Goal: Information Seeking & Learning: Find contact information

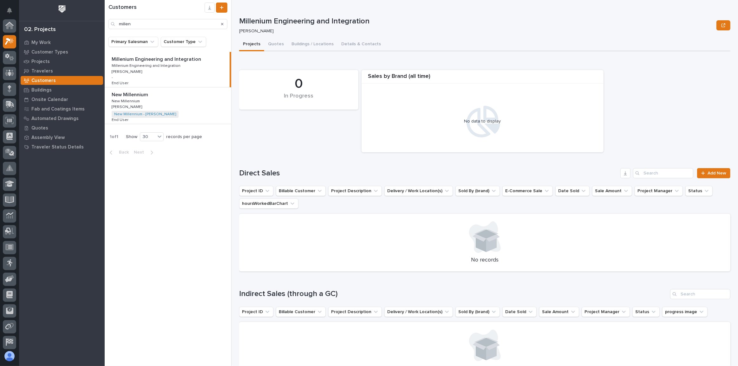
scroll to position [16, 0]
click at [6, 43] on icon at bounding box center [9, 41] width 9 height 7
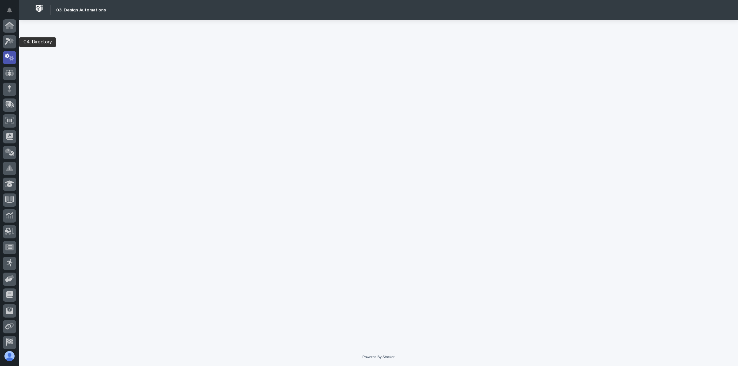
scroll to position [31, 0]
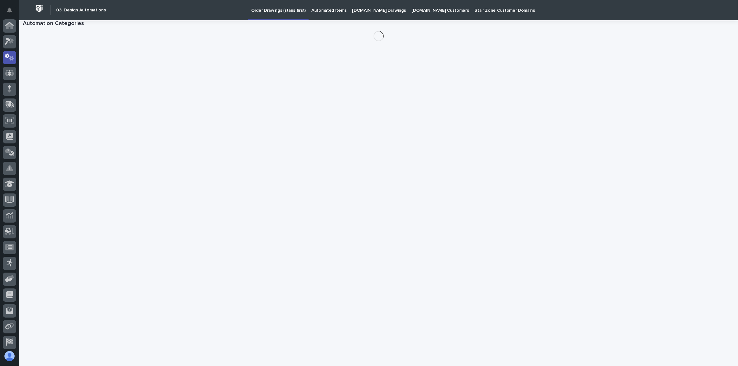
scroll to position [31, 0]
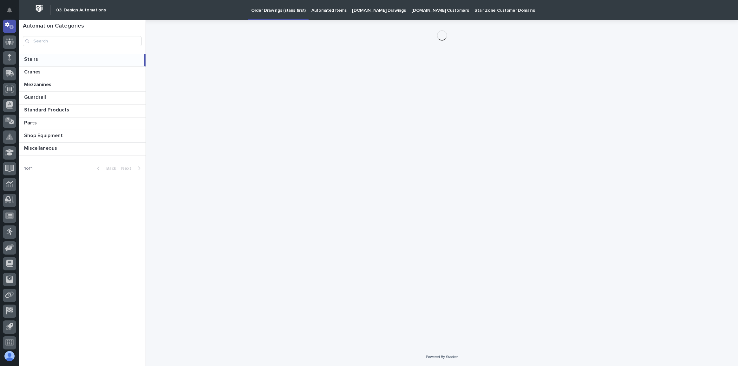
click at [363, 12] on p "[DOMAIN_NAME] Drawings" at bounding box center [379, 6] width 54 height 13
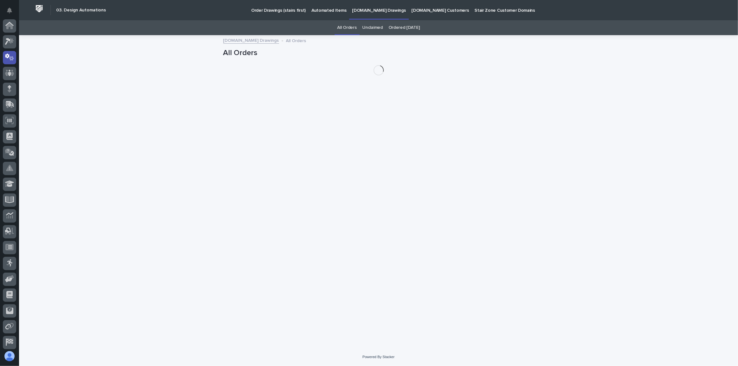
scroll to position [31, 0]
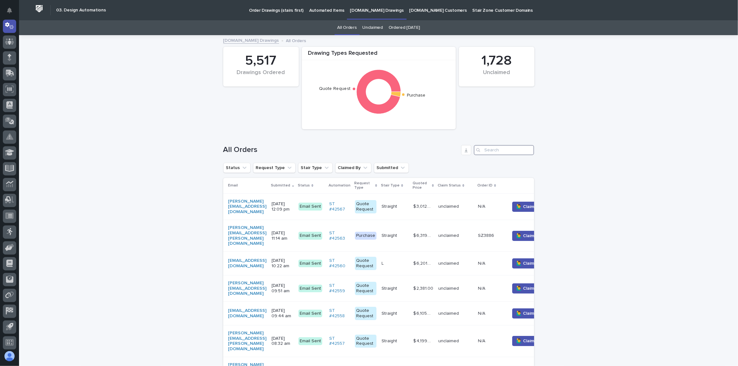
click at [505, 155] on input "Search" at bounding box center [504, 150] width 60 height 10
paste input "[PERSON_NAME][EMAIL_ADDRESS][PERSON_NAME][DOMAIN_NAME]"
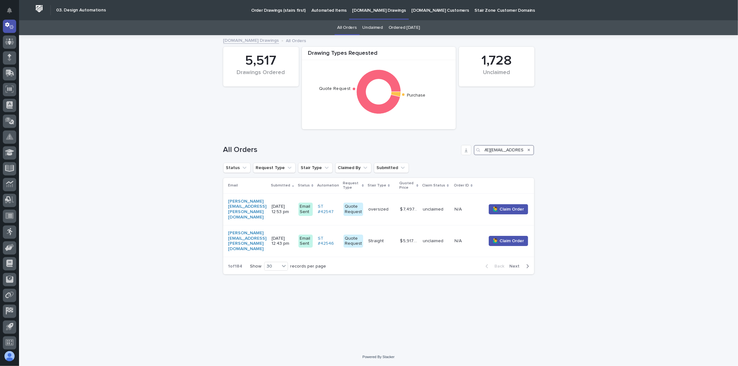
type input "[PERSON_NAME][EMAIL_ADDRESS][PERSON_NAME][DOMAIN_NAME]"
click at [5, 44] on icon at bounding box center [9, 41] width 9 height 7
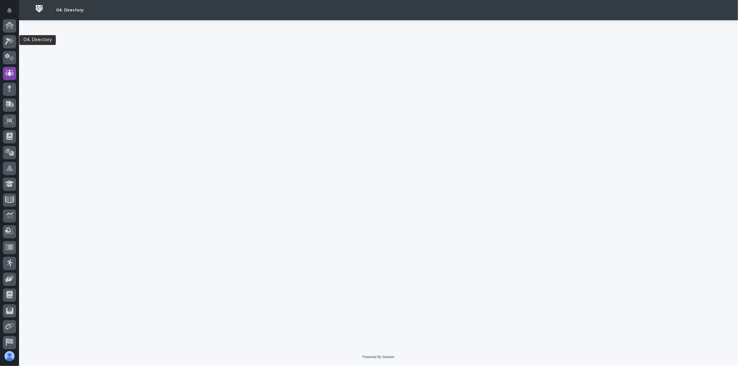
scroll to position [34, 0]
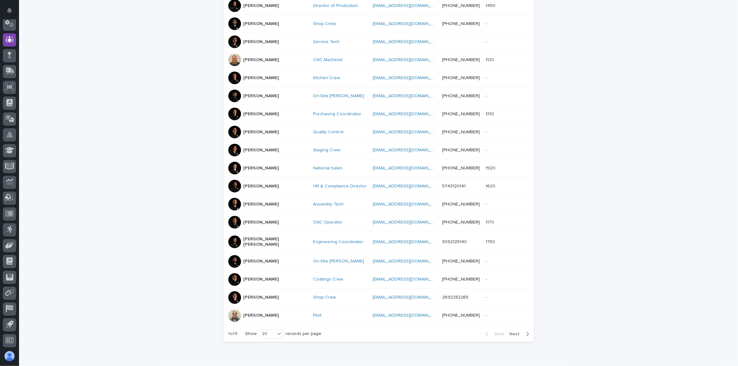
scroll to position [210, 0]
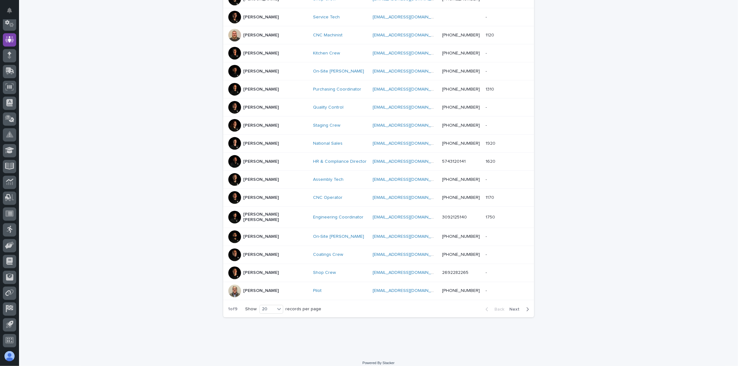
click at [513, 307] on span "Next" at bounding box center [516, 309] width 14 height 4
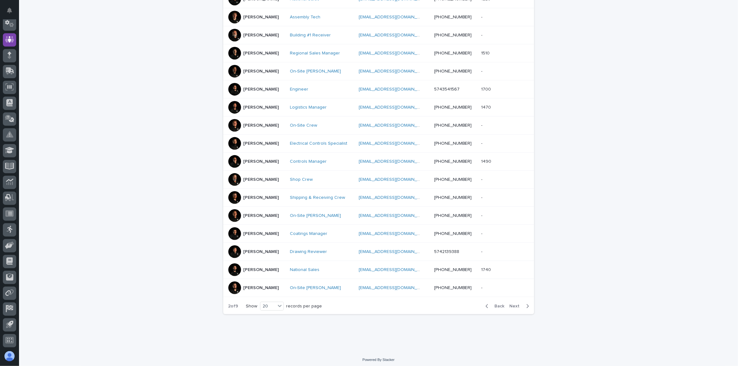
click at [517, 304] on span "Next" at bounding box center [516, 306] width 14 height 4
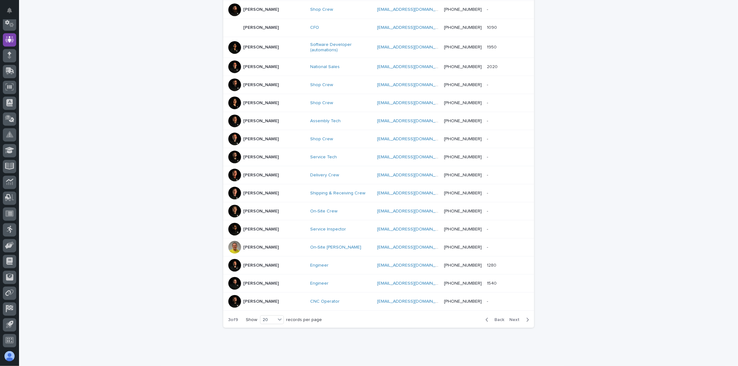
scroll to position [214, 0]
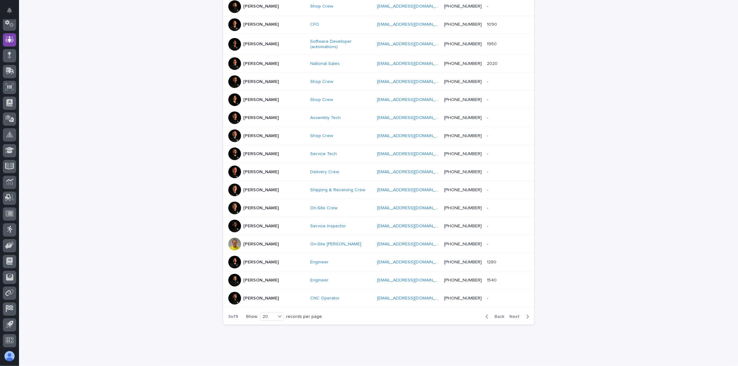
click at [517, 315] on span "Next" at bounding box center [516, 317] width 14 height 4
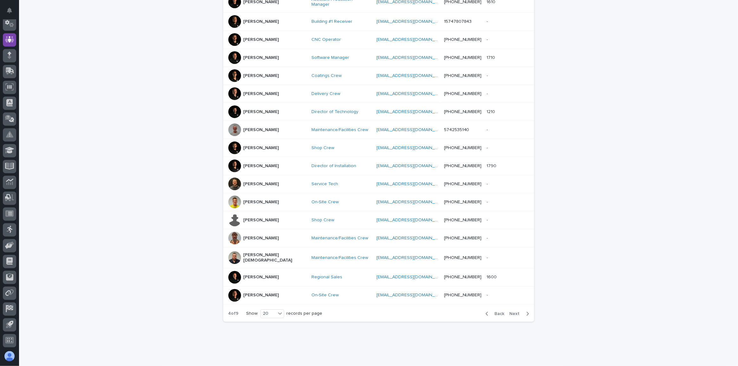
scroll to position [210, 0]
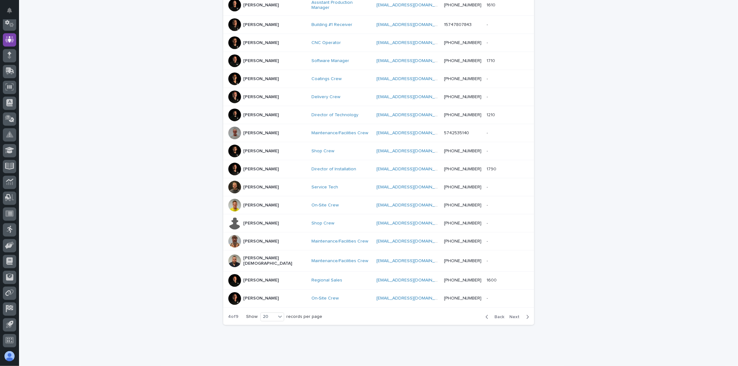
click at [516, 315] on span "Next" at bounding box center [516, 317] width 14 height 4
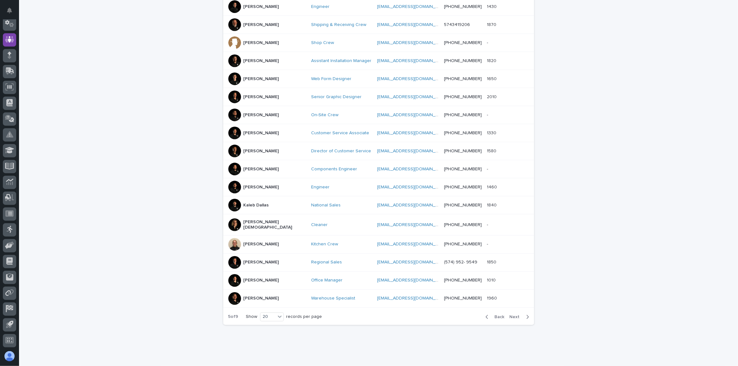
click at [260, 220] on p "[PERSON_NAME][DEMOGRAPHIC_DATA]" at bounding box center [274, 225] width 63 height 11
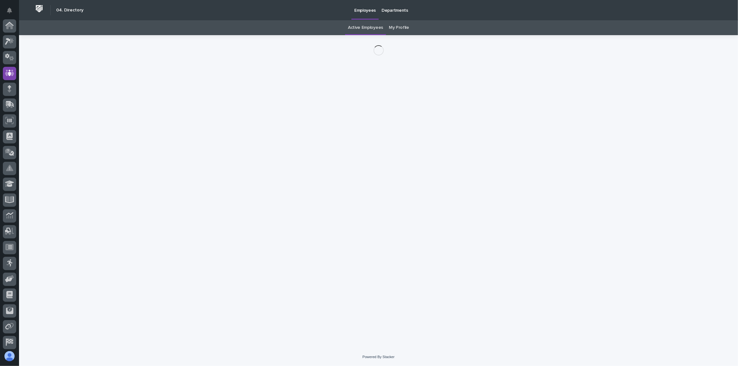
scroll to position [34, 0]
